Goal: Navigation & Orientation: Find specific page/section

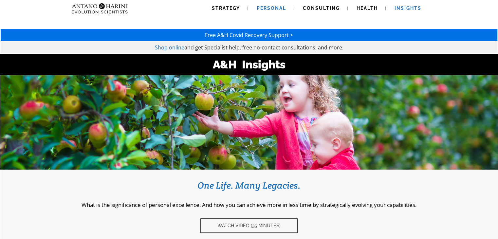
click at [264, 8] on span "Personal" at bounding box center [271, 8] width 29 height 5
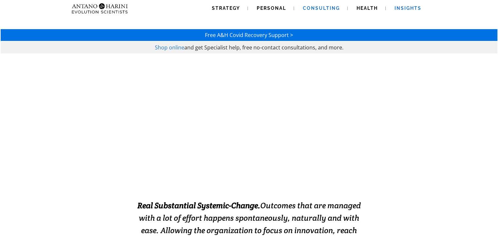
click at [410, 10] on span "Insights" at bounding box center [408, 8] width 27 height 5
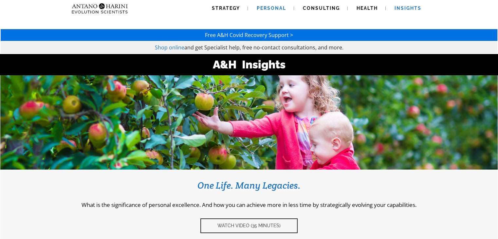
click at [286, 10] on span "Personal" at bounding box center [271, 8] width 29 height 5
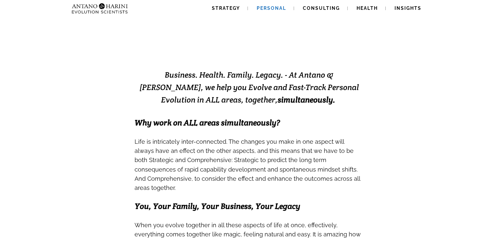
scroll to position [101, 0]
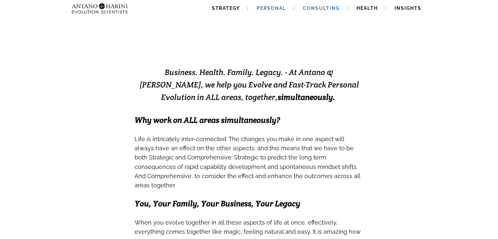
click at [316, 5] on link "Consulting" at bounding box center [321, 8] width 53 height 17
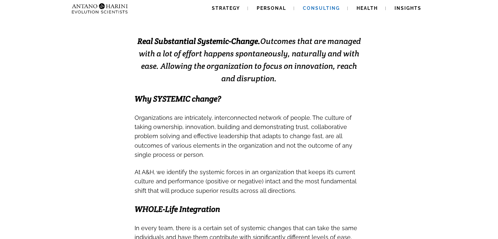
scroll to position [172, 0]
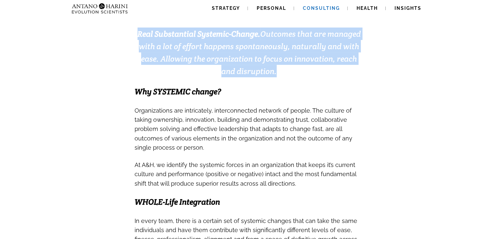
drag, startPoint x: 132, startPoint y: 34, endPoint x: 279, endPoint y: 68, distance: 151.3
type textarea "**********"
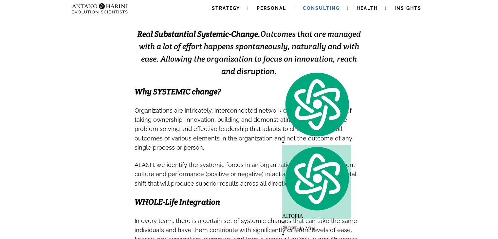
click at [267, 96] on h3 at bounding box center [249, 100] width 229 height 9
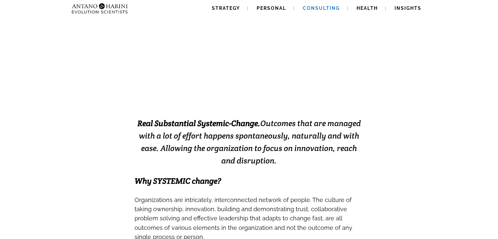
scroll to position [82, 0]
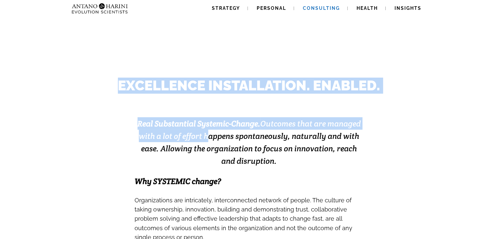
drag, startPoint x: 122, startPoint y: 92, endPoint x: 209, endPoint y: 132, distance: 96.1
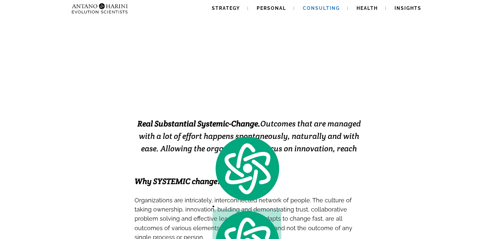
click at [187, 166] on h3 "Real Substantial Systemic-Change. Outcomes that are managed with a lot of effor…" at bounding box center [249, 142] width 229 height 50
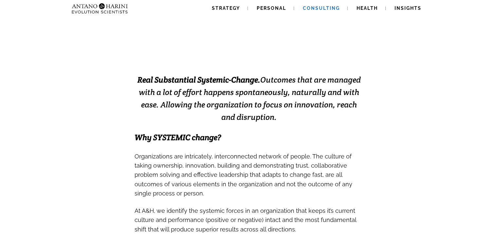
scroll to position [130, 0]
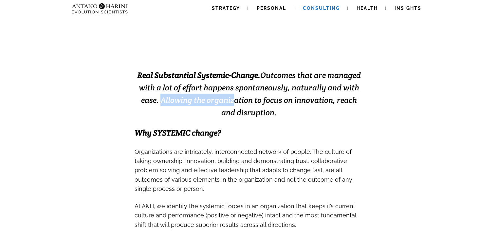
drag, startPoint x: 236, startPoint y: 97, endPoint x: 162, endPoint y: 97, distance: 73.7
click at [162, 97] on span "Real Substantial Systemic-Change. Outcomes that are managed with a lot of effor…" at bounding box center [250, 94] width 224 height 48
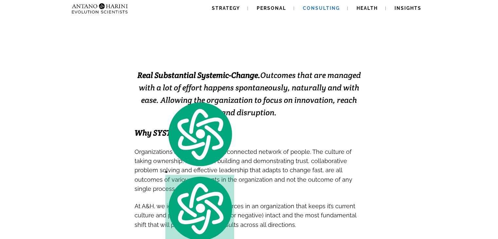
click at [168, 117] on h3 "Real Substantial Systemic-Change. Outcomes that are managed with a lot of effor…" at bounding box center [249, 94] width 229 height 50
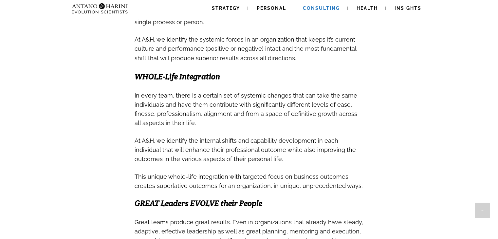
scroll to position [297, 0]
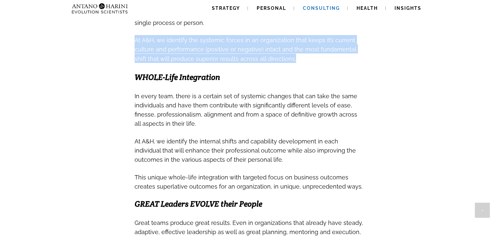
drag, startPoint x: 131, startPoint y: 40, endPoint x: 293, endPoint y: 61, distance: 162.9
click at [293, 61] on div "Free A&H Covid Recovery Support > Shop online and get Specialist help, free no-…" at bounding box center [249, 121] width 498 height 799
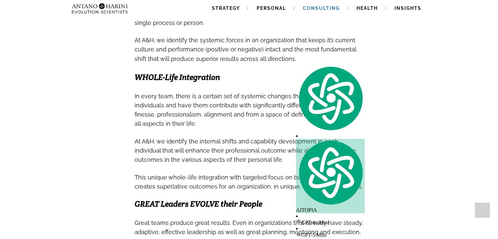
click at [211, 94] on span "In every team, there is a certain set of systemic changes that can take the sam…" at bounding box center [246, 110] width 223 height 35
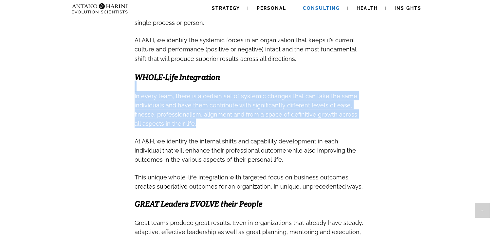
drag, startPoint x: 225, startPoint y: 79, endPoint x: 186, endPoint y: 129, distance: 63.1
click at [186, 129] on div "Real Substantial Systemic-Change. Outcomes that are managed with a lot of effor…" at bounding box center [249, 211] width 230 height 619
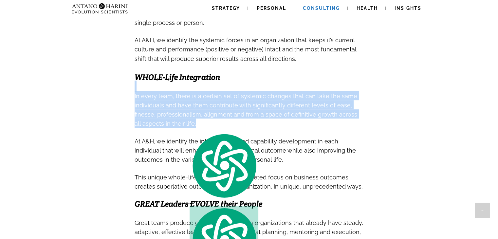
click at [186, 128] on h3 "In every team, there is a certain set of systemic changes that can take the sam…" at bounding box center [249, 109] width 229 height 37
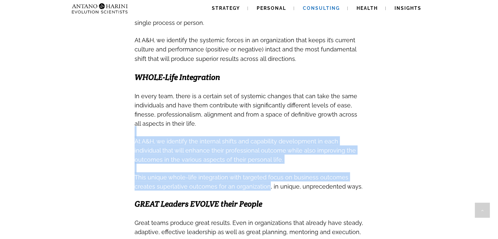
drag, startPoint x: 186, startPoint y: 129, endPoint x: 251, endPoint y: 186, distance: 86.4
click at [251, 186] on div "Real Substantial Systemic-Change. Outcomes that are managed with a lot of effor…" at bounding box center [249, 211] width 230 height 619
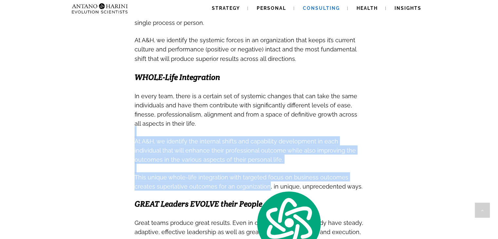
click at [260, 168] on h3 at bounding box center [249, 168] width 229 height 8
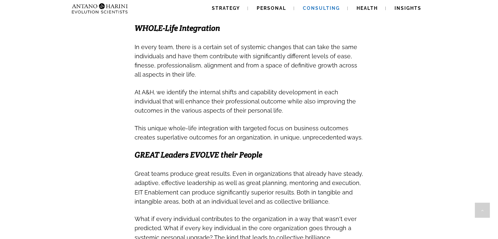
scroll to position [337, 0]
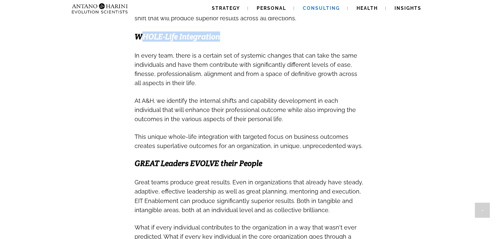
drag, startPoint x: 140, startPoint y: 42, endPoint x: 221, endPoint y: 38, distance: 81.4
click at [221, 38] on h3 "WHOLE-Life Integration" at bounding box center [249, 36] width 229 height 10
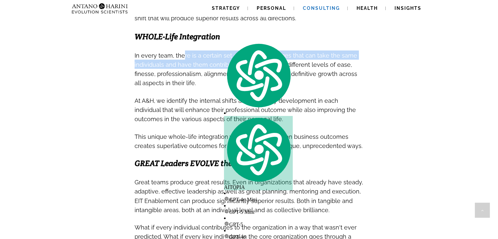
drag, startPoint x: 182, startPoint y: 61, endPoint x: 234, endPoint y: 63, distance: 51.5
click at [234, 63] on span "In every team, there is a certain set of systemic changes that can take the sam…" at bounding box center [246, 69] width 223 height 40
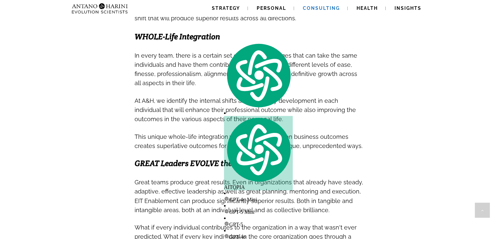
click at [219, 83] on h3 "In every team, there is a certain set of systemic changes that can take the sam…" at bounding box center [249, 68] width 229 height 37
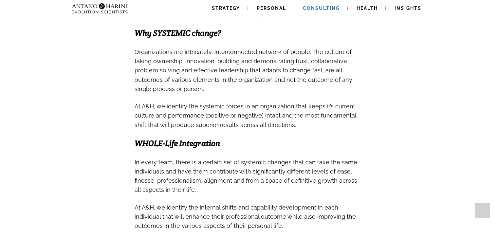
scroll to position [232, 0]
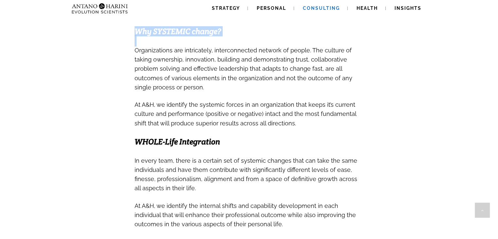
drag, startPoint x: 133, startPoint y: 52, endPoint x: 138, endPoint y: 33, distance: 19.6
click at [138, 33] on div "Free A&H Covid Recovery Support > Shop online and get Specialist help, free no-…" at bounding box center [249, 186] width 498 height 799
click at [138, 33] on span "Why SYSTEMIC change?" at bounding box center [178, 31] width 87 height 10
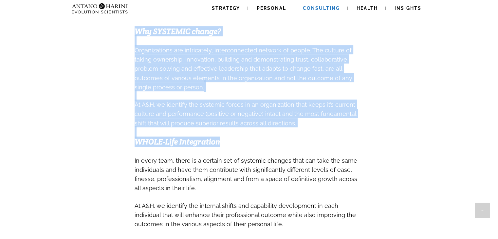
drag, startPoint x: 138, startPoint y: 33, endPoint x: 218, endPoint y: 144, distance: 136.9
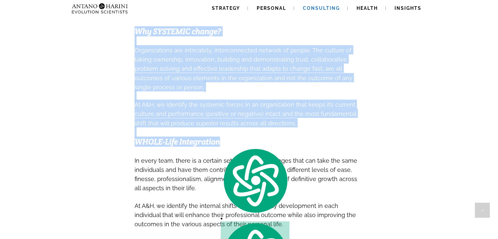
click at [218, 144] on span "WHOLE-Life Integration" at bounding box center [178, 142] width 86 height 10
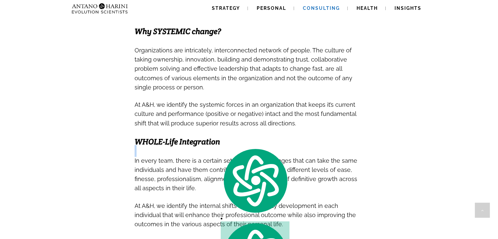
click at [218, 144] on span "WHOLE-Life Integration" at bounding box center [178, 142] width 86 height 10
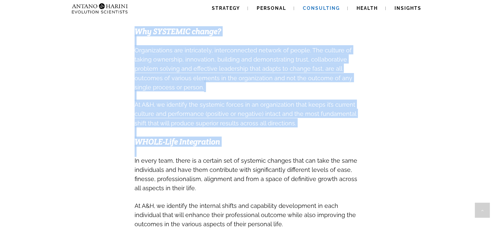
drag, startPoint x: 218, startPoint y: 144, endPoint x: 155, endPoint y: 31, distance: 129.1
click at [127, 66] on div "Free A&H Covid Recovery Support > Shop online and get Specialist help, free no-…" at bounding box center [249, 186] width 498 height 799
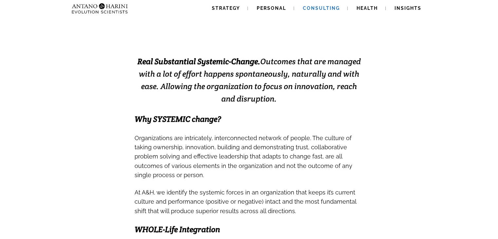
scroll to position [142, 0]
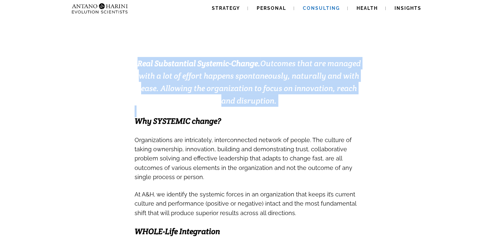
drag, startPoint x: 127, startPoint y: 66, endPoint x: 319, endPoint y: 105, distance: 195.3
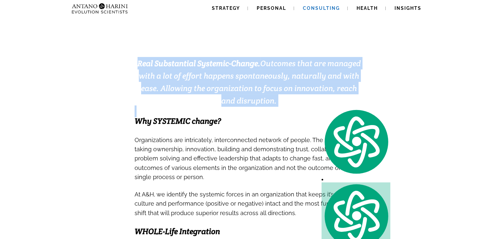
click at [319, 105] on h3 "Real Substantial Systemic-Change. Outcomes that are managed with a lot of effor…" at bounding box center [249, 82] width 229 height 50
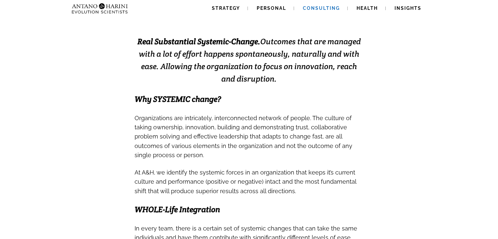
scroll to position [164, 0]
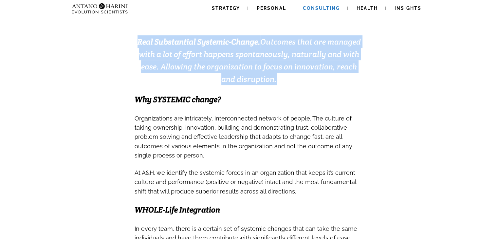
drag, startPoint x: 132, startPoint y: 42, endPoint x: 296, endPoint y: 79, distance: 168.0
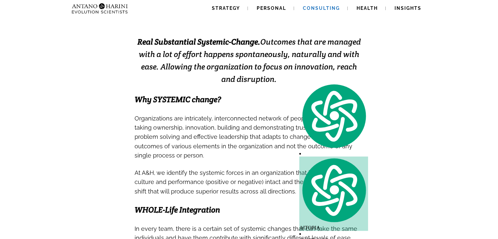
click at [269, 92] on h3 at bounding box center [249, 89] width 229 height 9
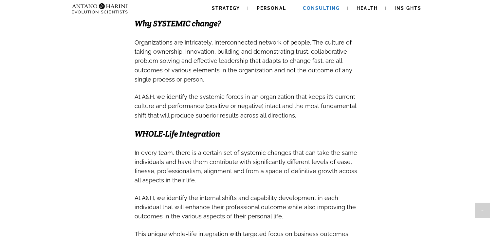
scroll to position [238, 0]
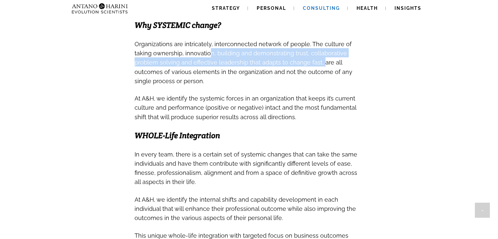
drag, startPoint x: 191, startPoint y: 54, endPoint x: 295, endPoint y: 63, distance: 104.6
click at [295, 63] on span "Organizations are intricately, interconnected network of people. The culture of…" at bounding box center [244, 63] width 218 height 44
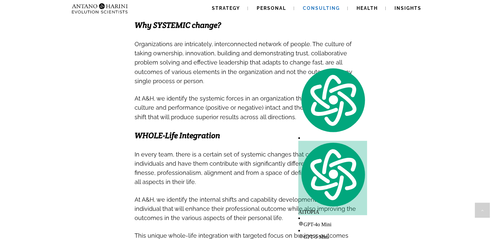
click at [278, 74] on span "Organizations are intricately, interconnected network of people. The culture of…" at bounding box center [244, 63] width 218 height 44
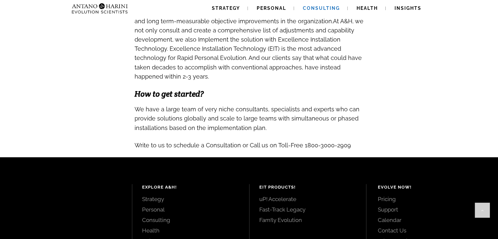
scroll to position [663, 0]
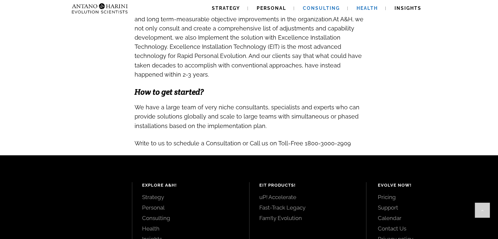
click at [371, 12] on link "Health" at bounding box center [367, 8] width 37 height 17
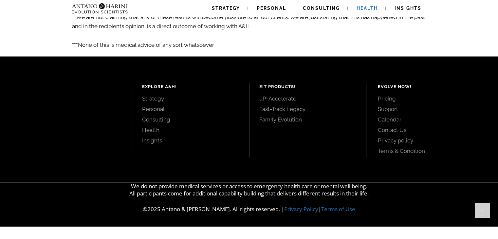
scroll to position [1213, 0]
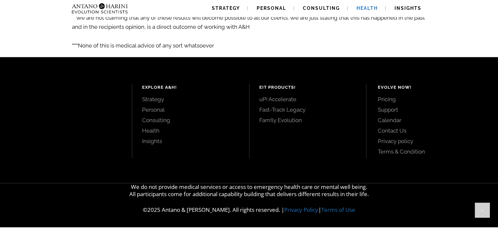
click at [276, 103] on link "uP! Accelerate" at bounding box center [308, 98] width 97 height 7
